Goal: Navigation & Orientation: Find specific page/section

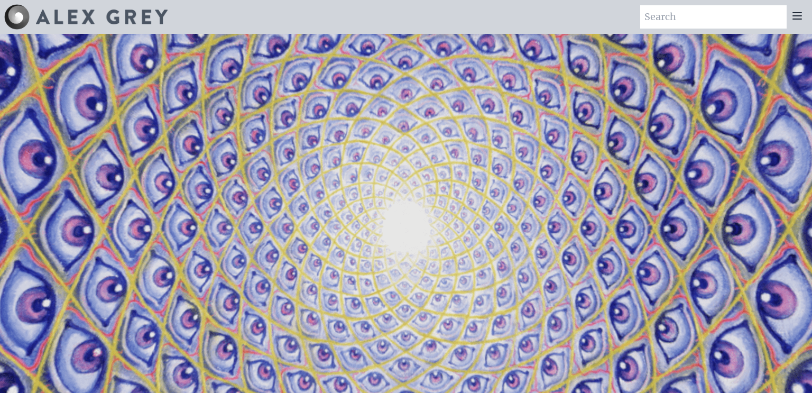
click at [798, 13] on icon at bounding box center [797, 16] width 8 height 6
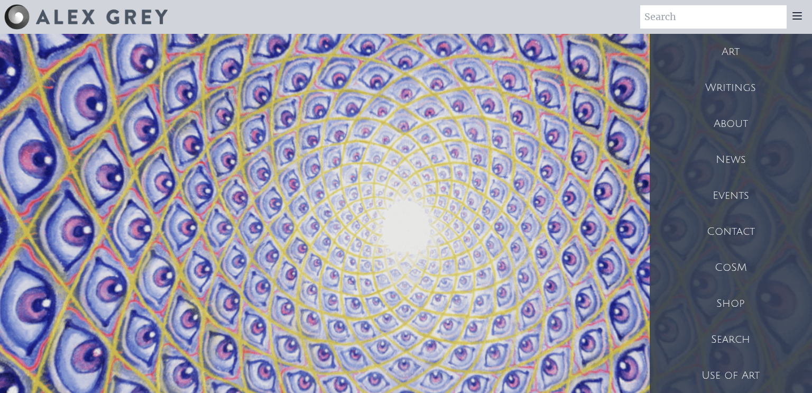
click at [731, 49] on div "Art" at bounding box center [730, 52] width 162 height 36
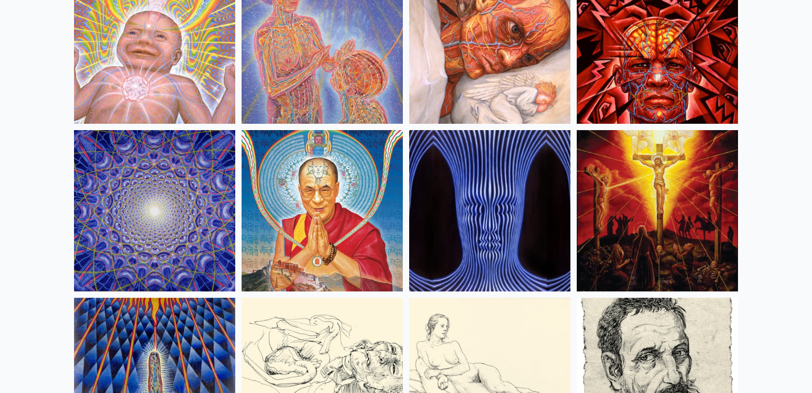
scroll to position [9205, 0]
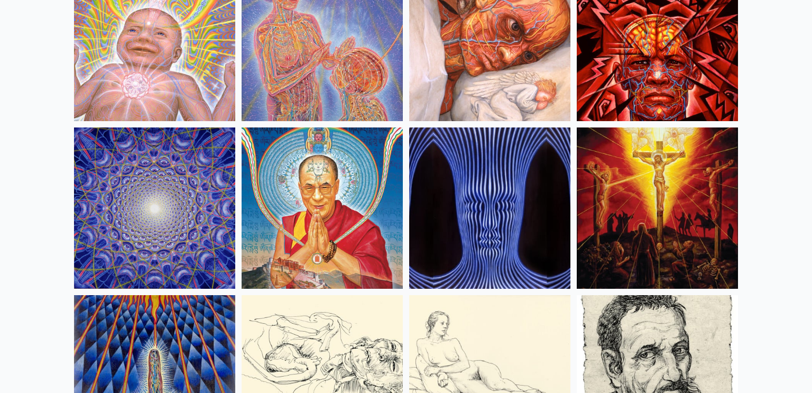
click at [304, 23] on img at bounding box center [322, 40] width 161 height 161
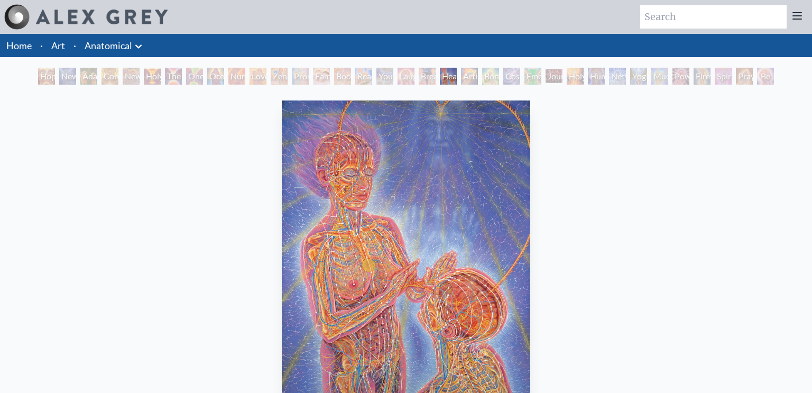
scroll to position [223, 0]
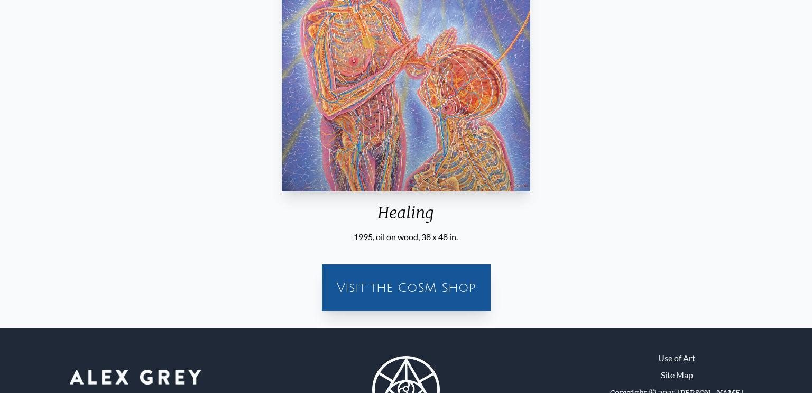
click at [409, 284] on div "Visit the CoSM Shop" at bounding box center [406, 288] width 156 height 34
